Goal: Register for event/course

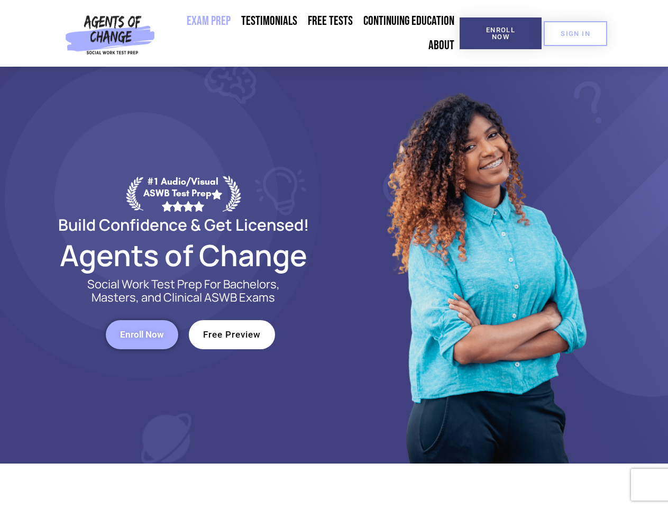
click at [334, 254] on div at bounding box center [484, 265] width 301 height 396
click at [500, 33] on span "Enroll Now" at bounding box center [500, 33] width 48 height 14
click at [575, 33] on span "SIGN IN" at bounding box center [575, 33] width 30 height 7
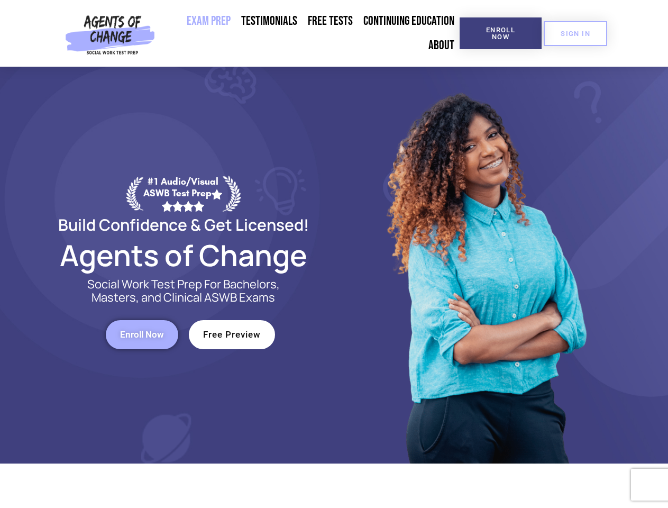
click at [142, 334] on span "Enroll Now" at bounding box center [142, 334] width 44 height 9
click at [232, 334] on span "Free Preview" at bounding box center [232, 334] width 58 height 9
